Goal: Navigation & Orientation: Understand site structure

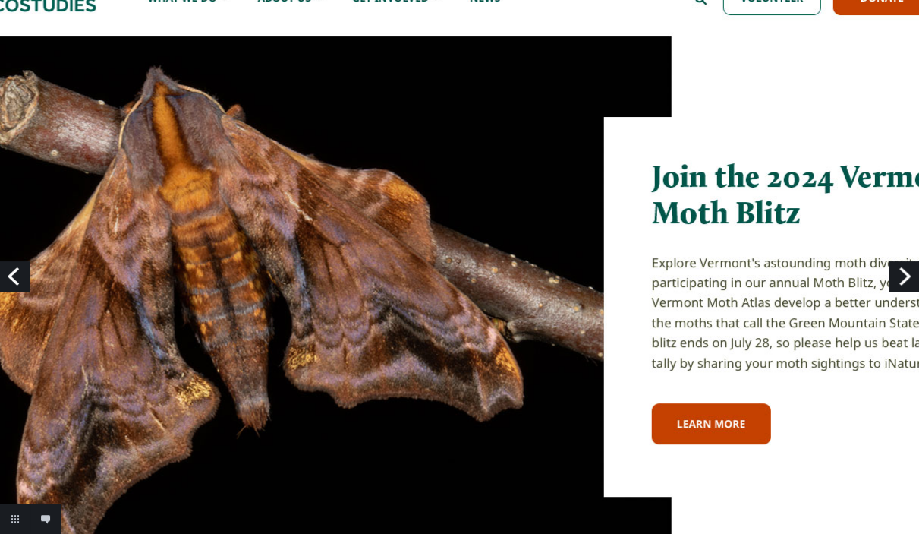
scroll to position [50, 0]
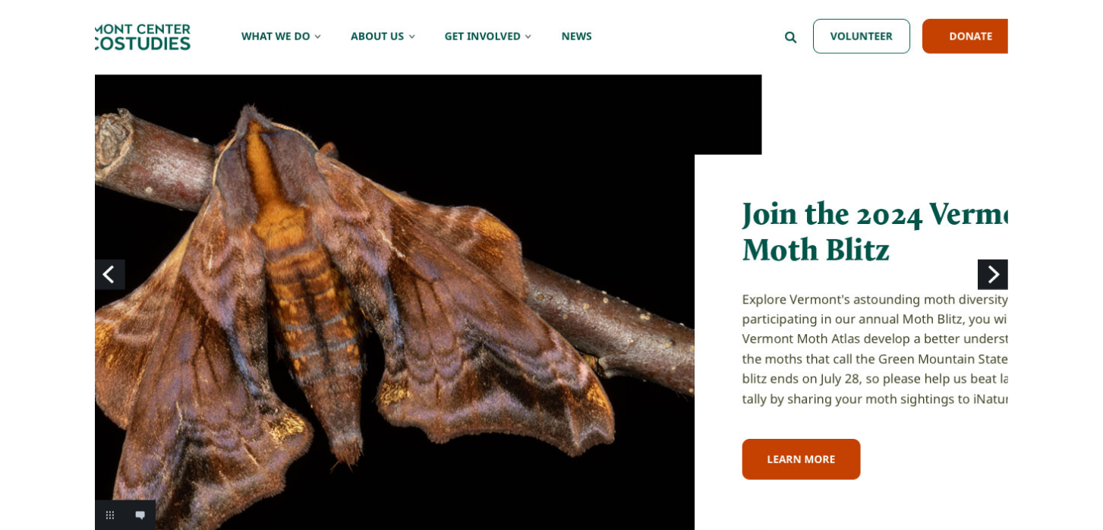
scroll to position [0, 0]
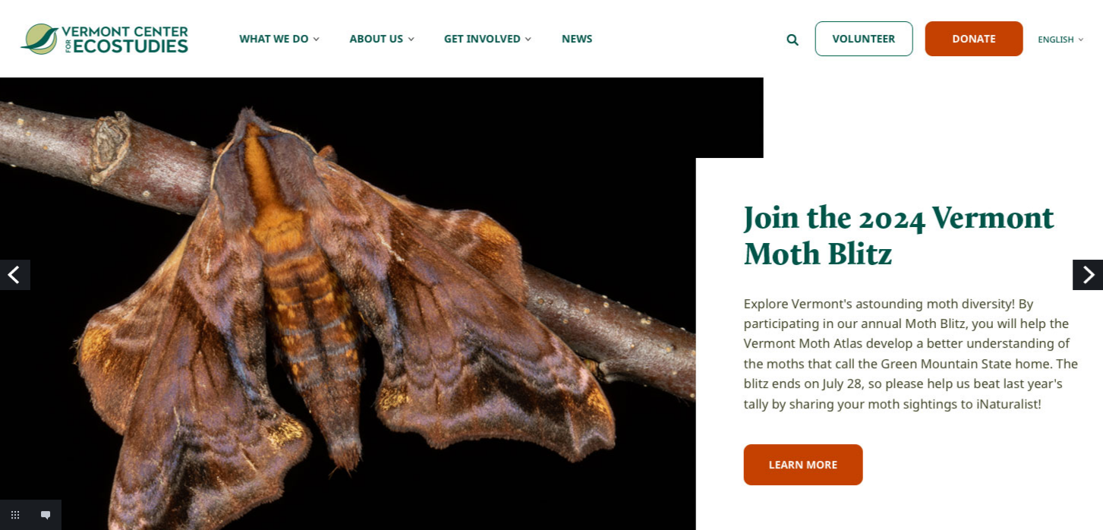
click at [1090, 276] on link "Next" at bounding box center [1088, 275] width 30 height 30
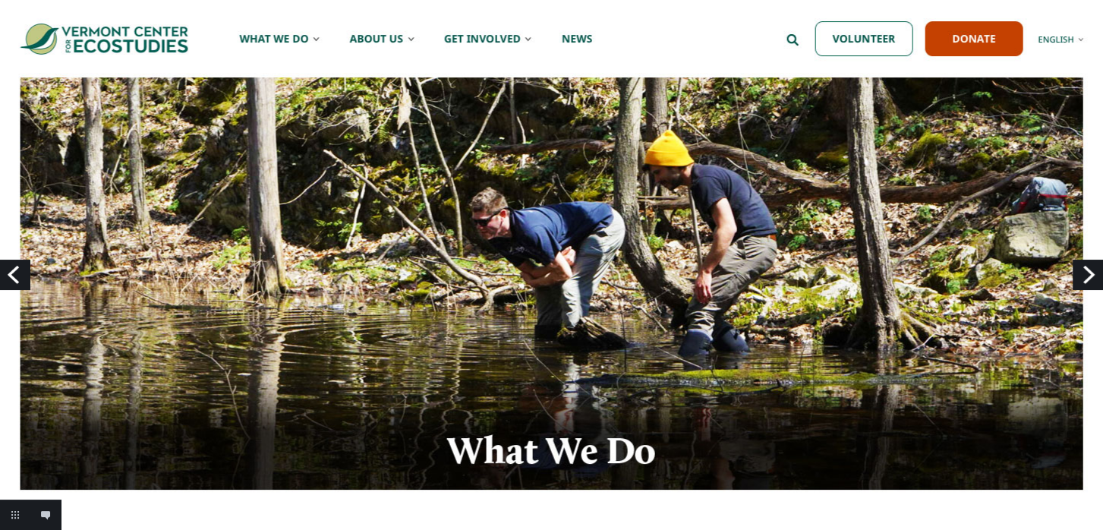
click at [1093, 277] on link "Next" at bounding box center [1088, 275] width 30 height 30
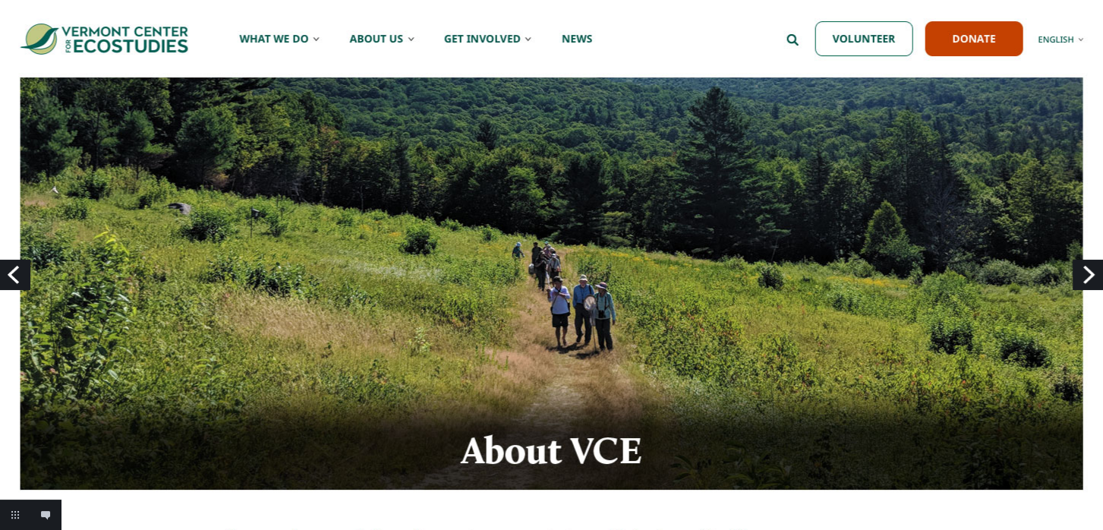
click at [1092, 276] on link "Next" at bounding box center [1088, 275] width 30 height 30
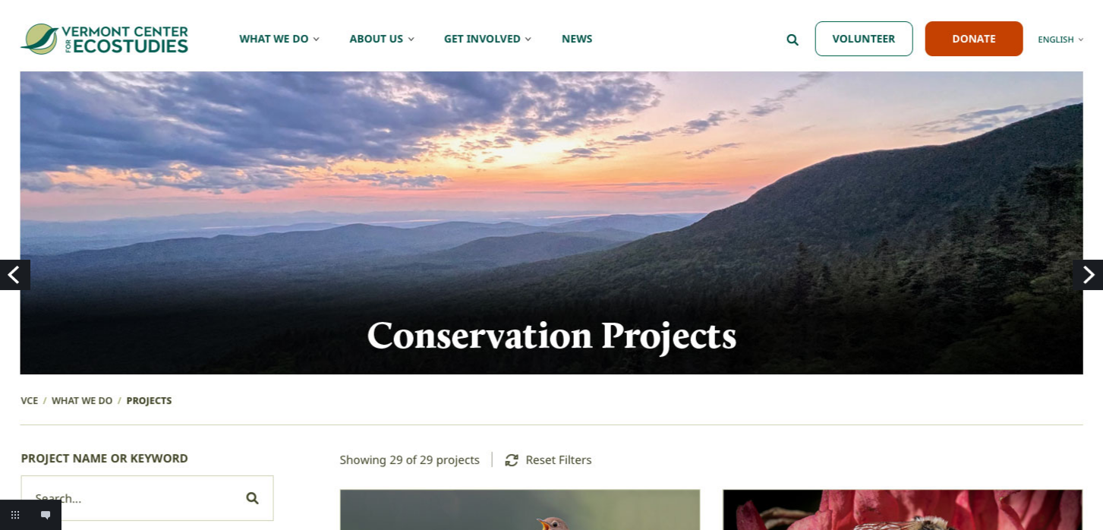
click at [1092, 276] on link "Next" at bounding box center [1088, 275] width 30 height 30
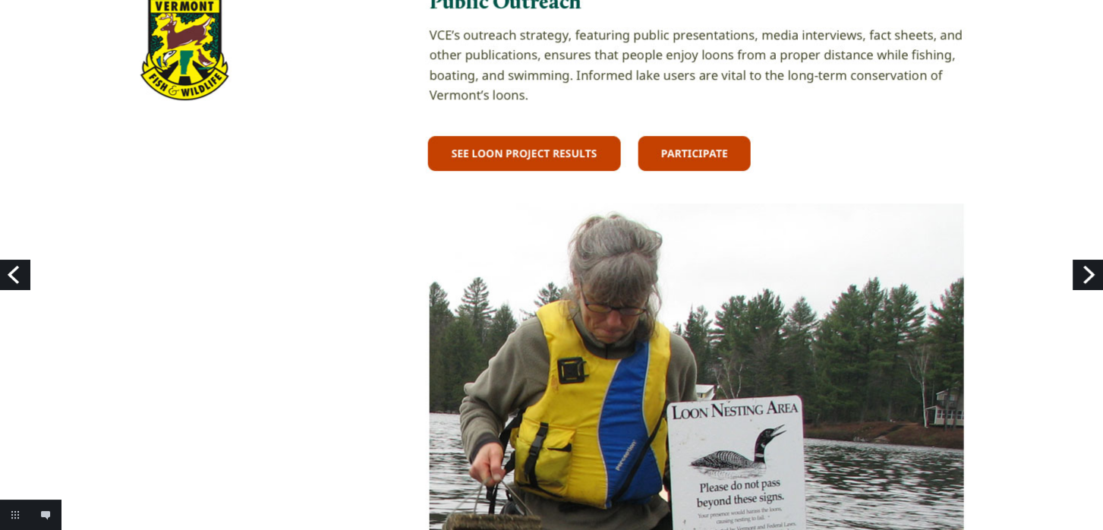
scroll to position [844, 0]
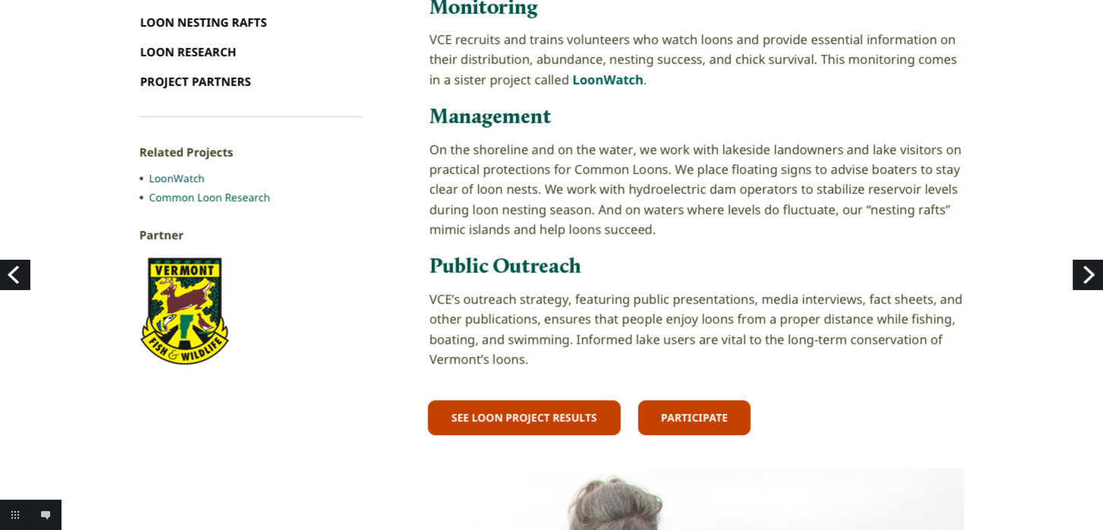
click at [9, 270] on link "Previous" at bounding box center [15, 275] width 30 height 30
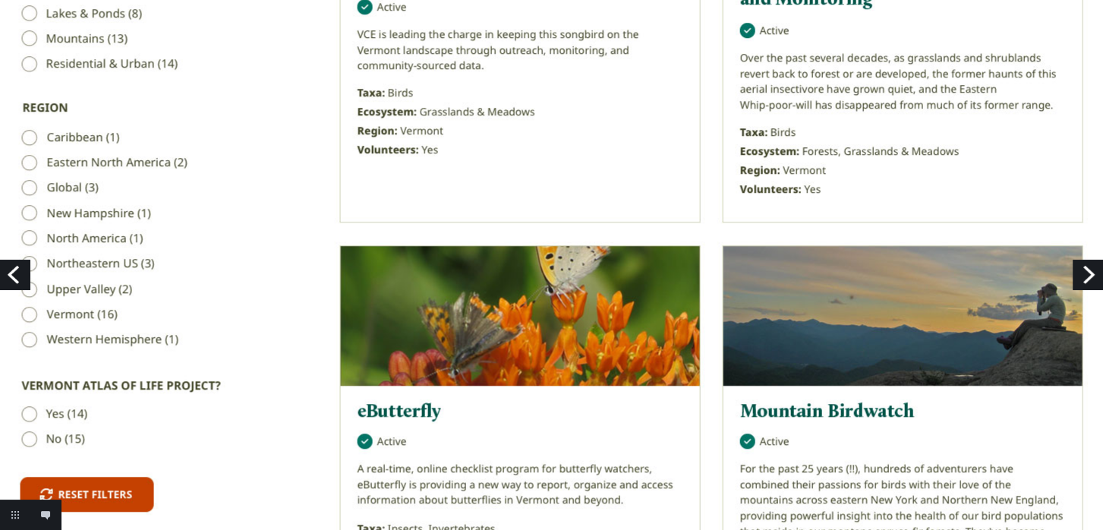
scroll to position [850, 0]
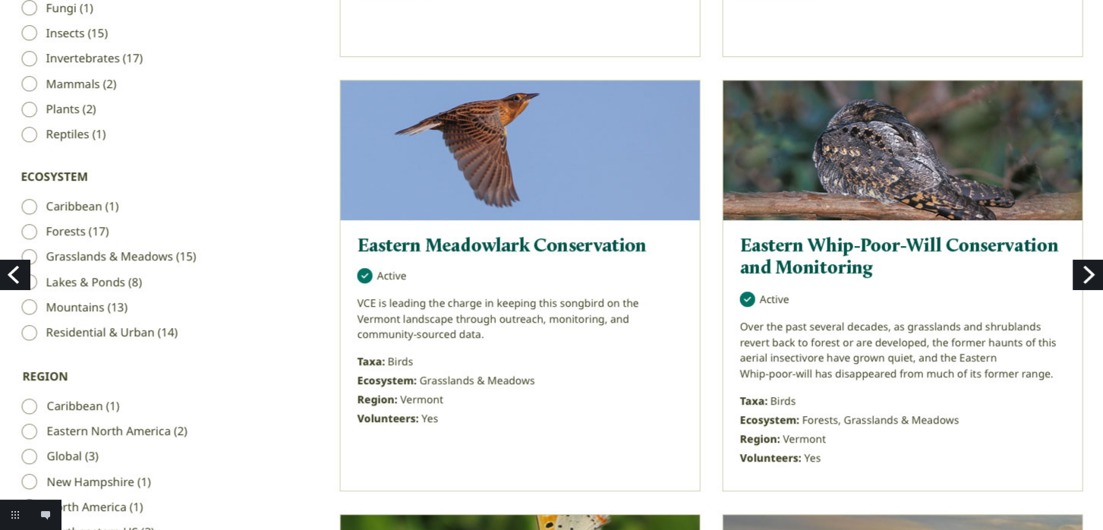
click at [17, 274] on link "Previous" at bounding box center [15, 275] width 30 height 30
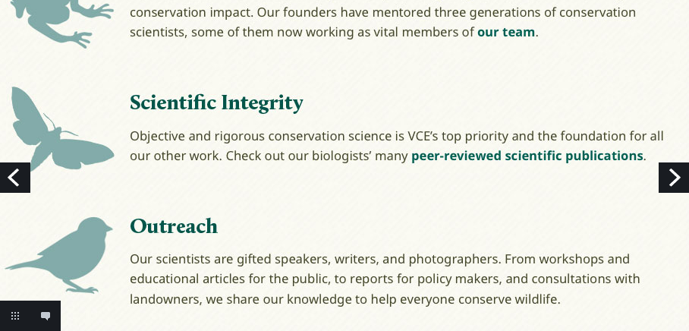
scroll to position [1374, 0]
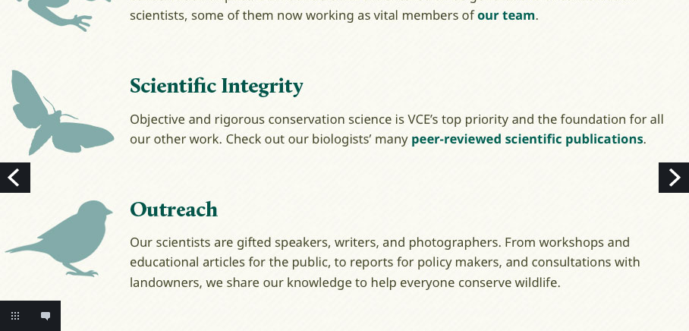
click at [12, 27] on img at bounding box center [344, 144] width 1139 height 3036
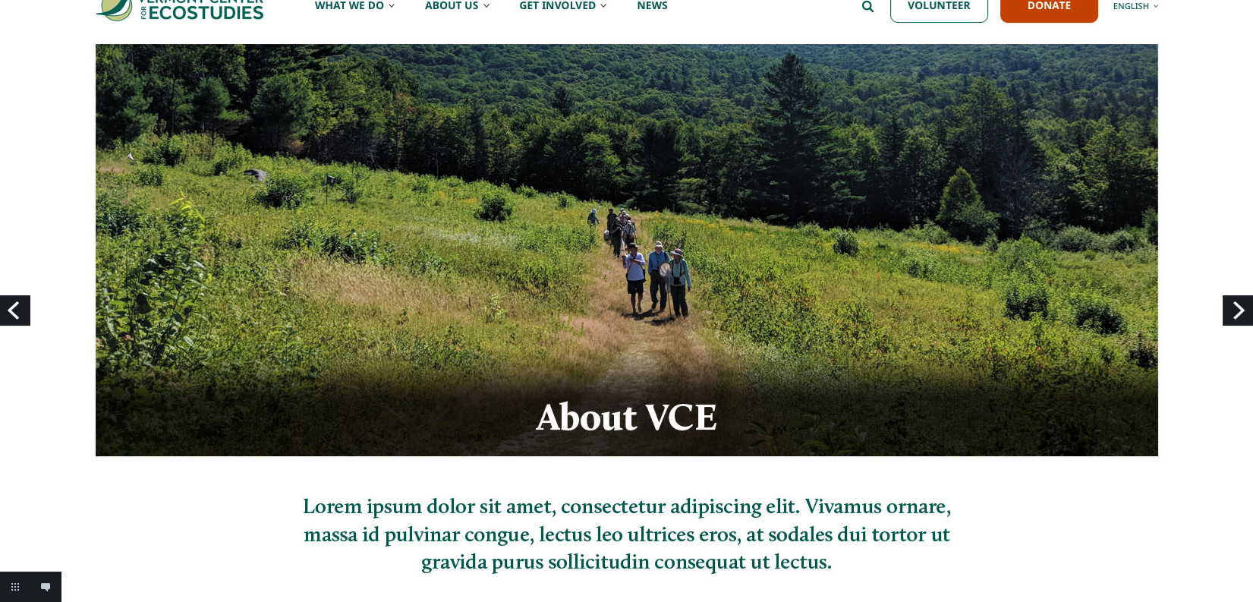
scroll to position [0, 0]
